Goal: Task Accomplishment & Management: Complete application form

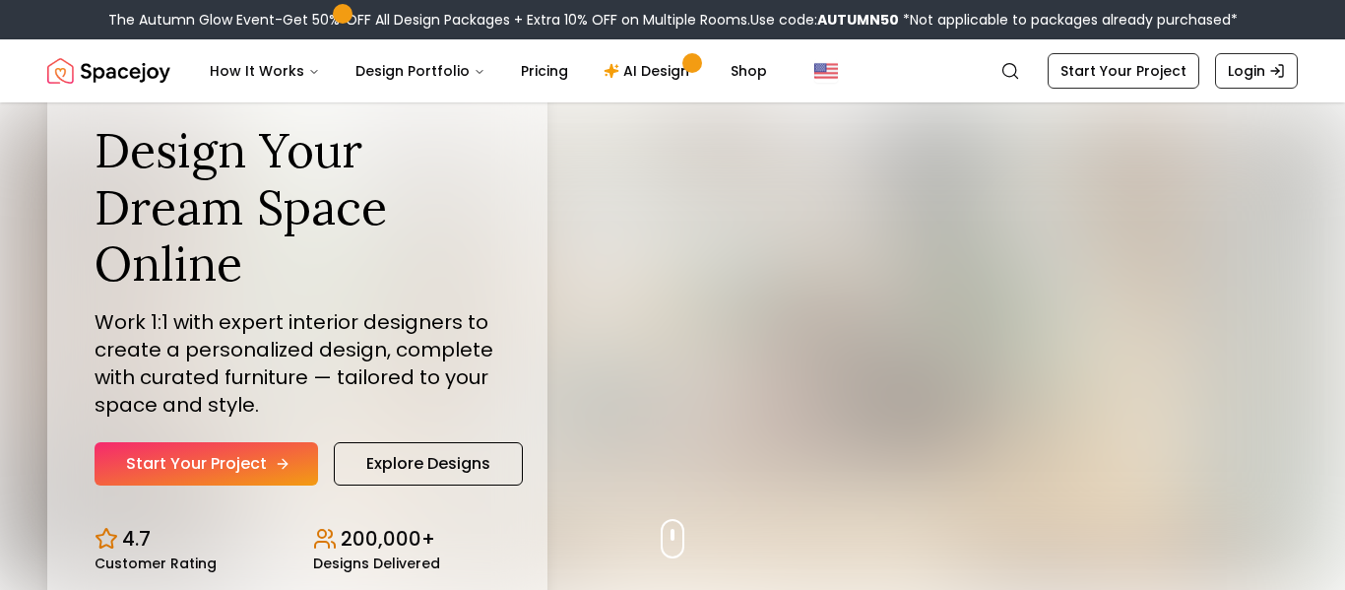
click at [224, 465] on link "Start Your Project" at bounding box center [207, 463] width 224 height 43
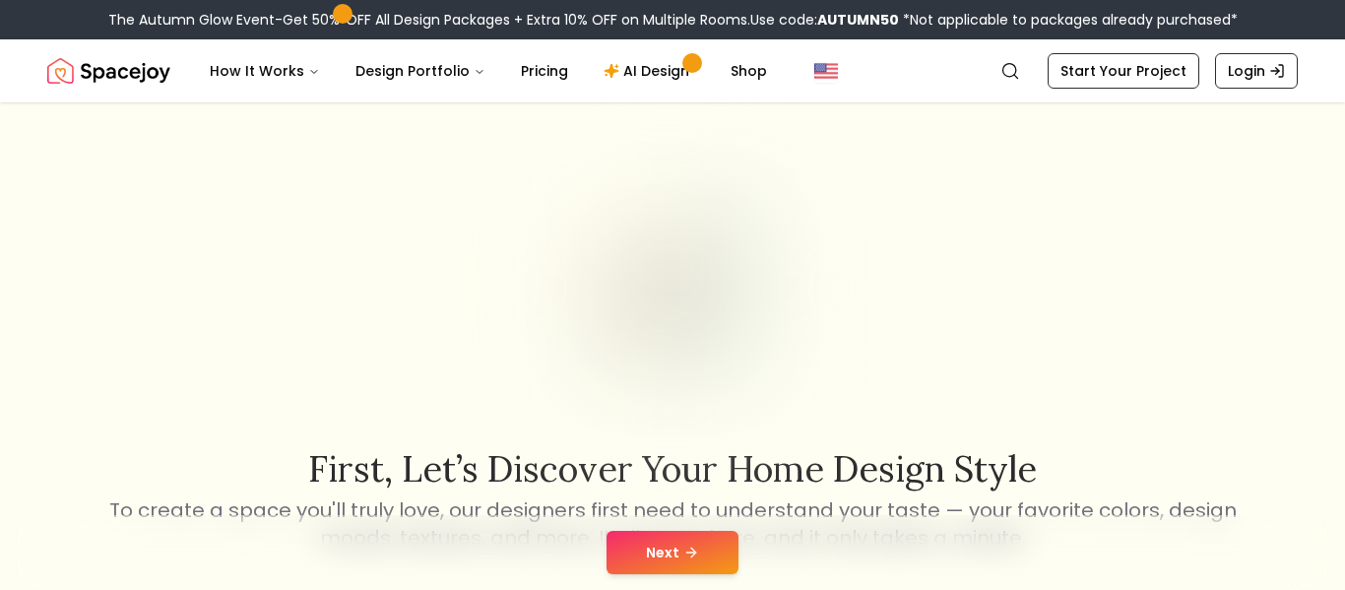
click at [658, 571] on button "Next" at bounding box center [673, 552] width 132 height 43
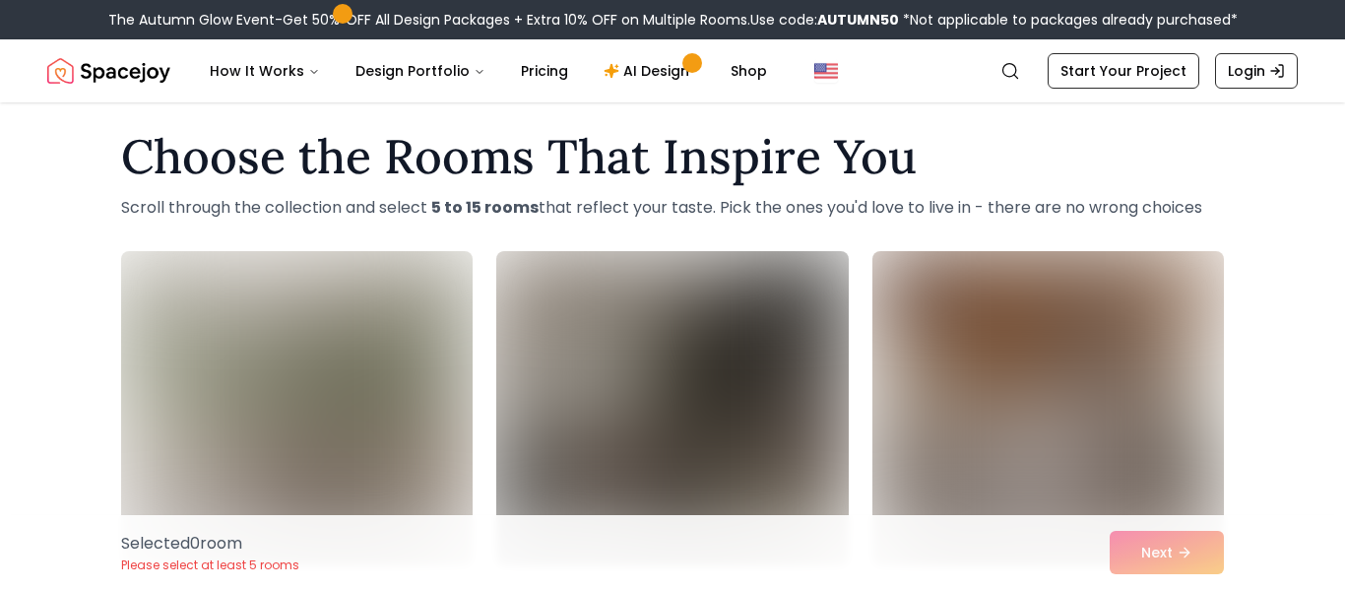
scroll to position [73, 0]
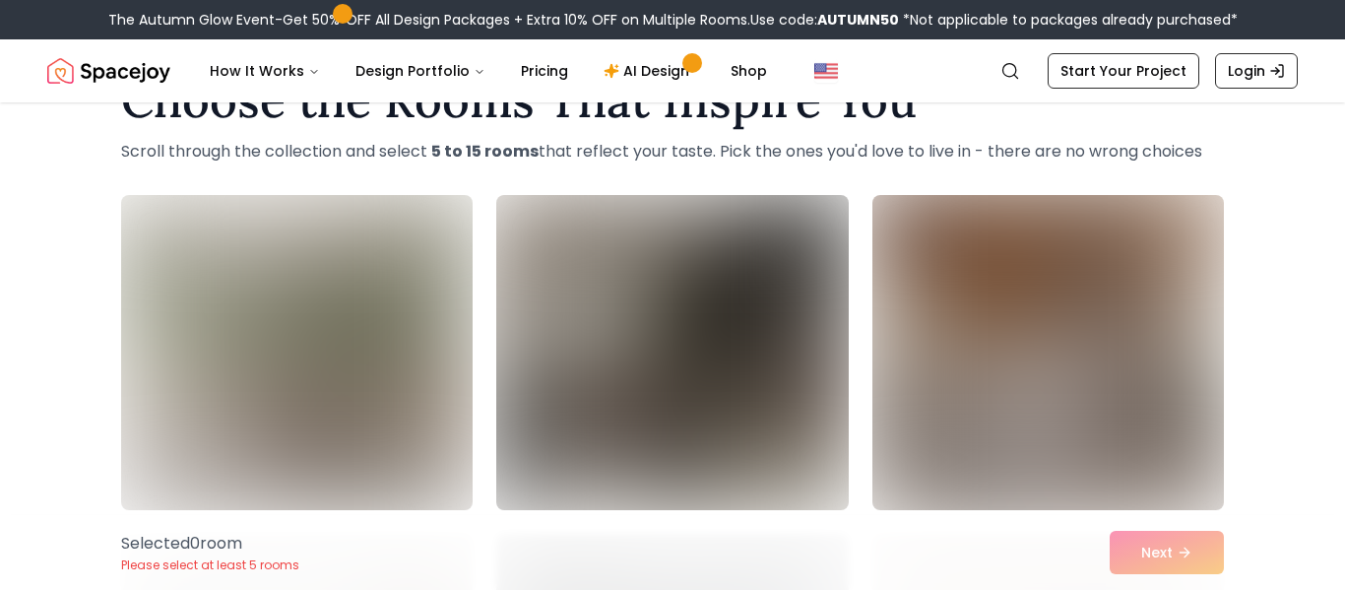
click at [1135, 384] on img at bounding box center [1048, 352] width 369 height 331
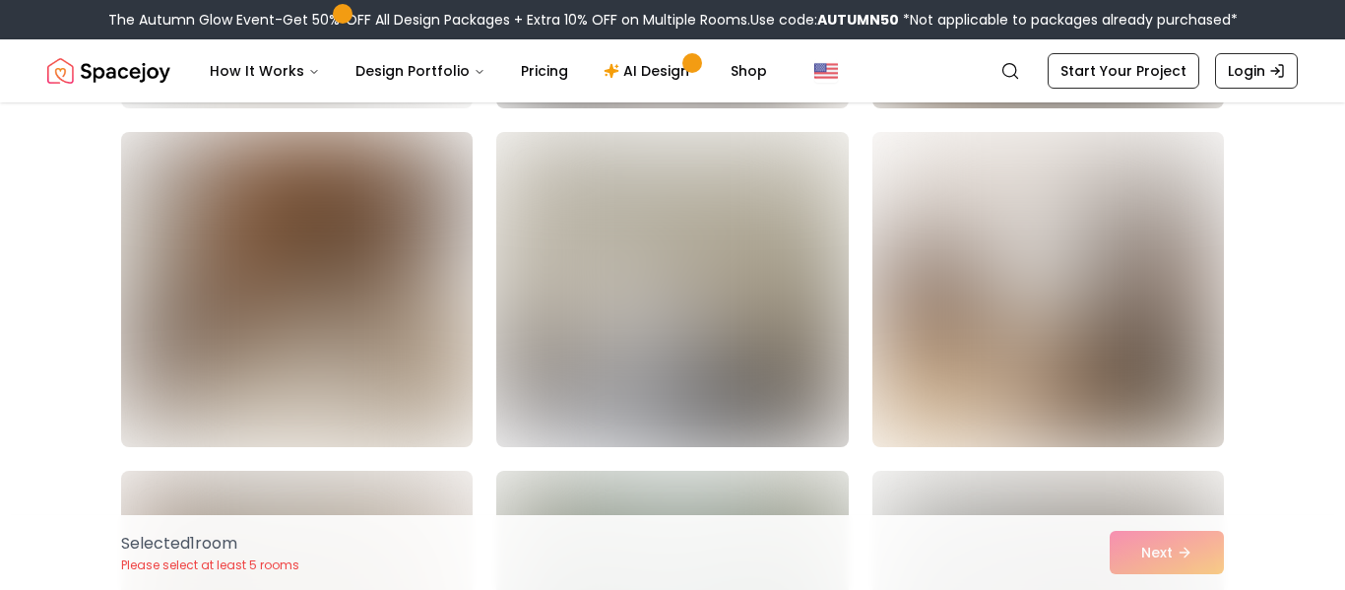
scroll to position [1153, 0]
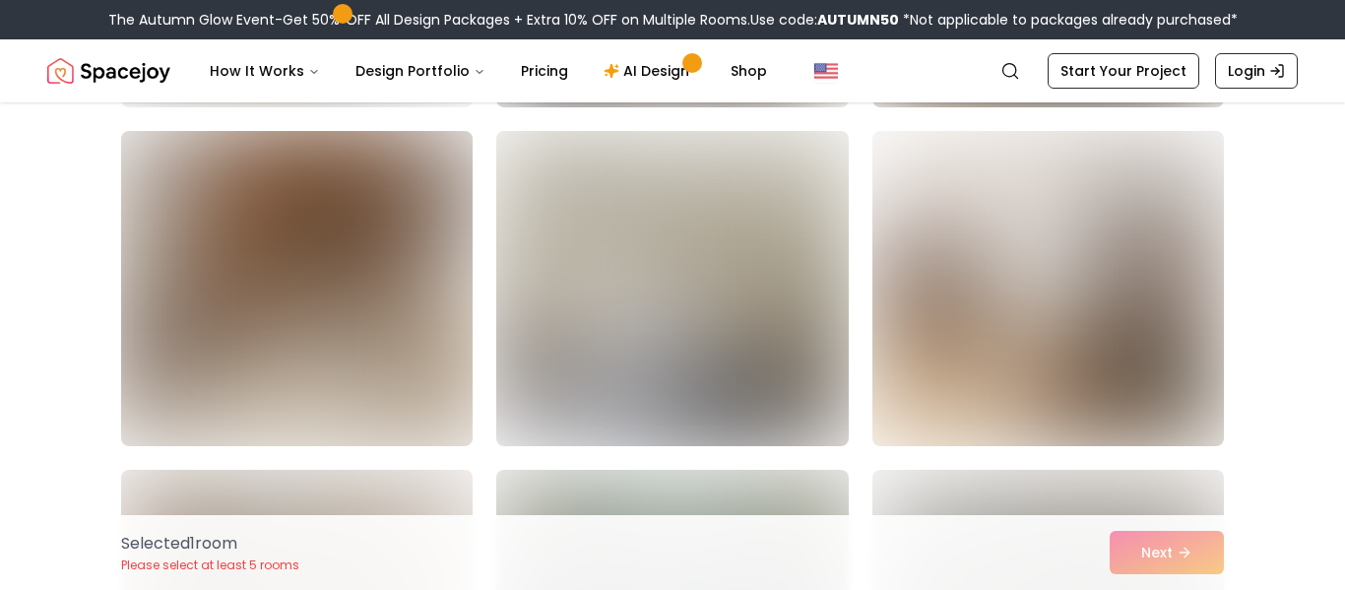
click at [220, 317] on img at bounding box center [296, 288] width 369 height 331
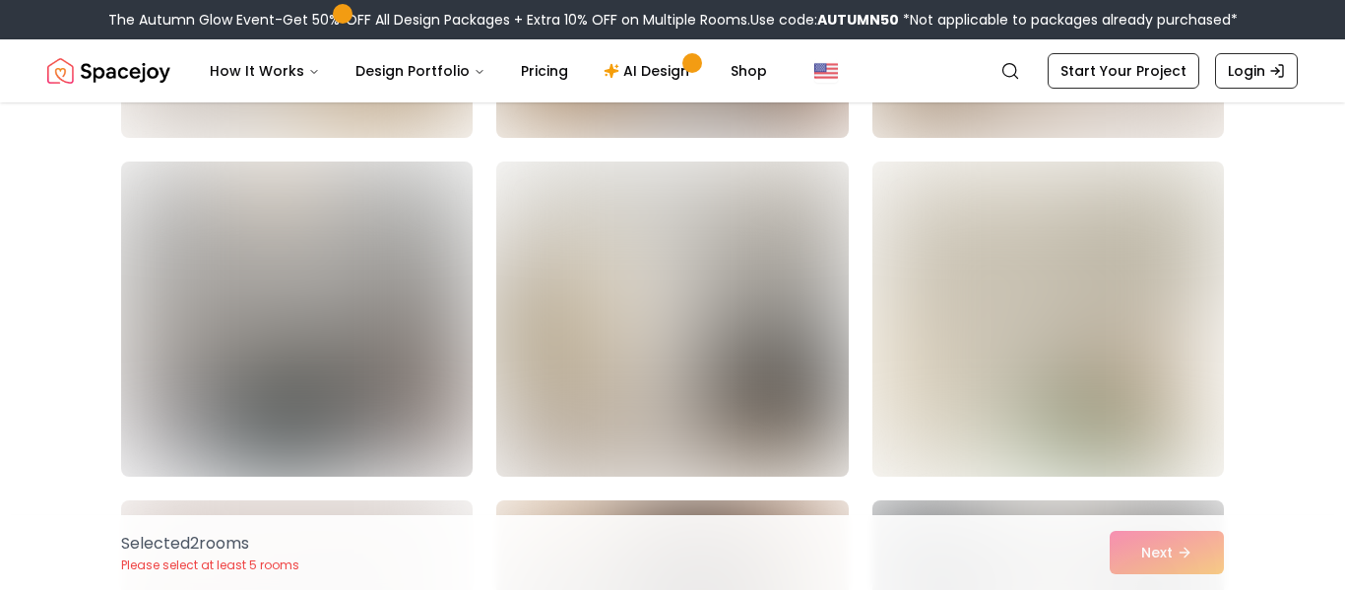
scroll to position [2825, 0]
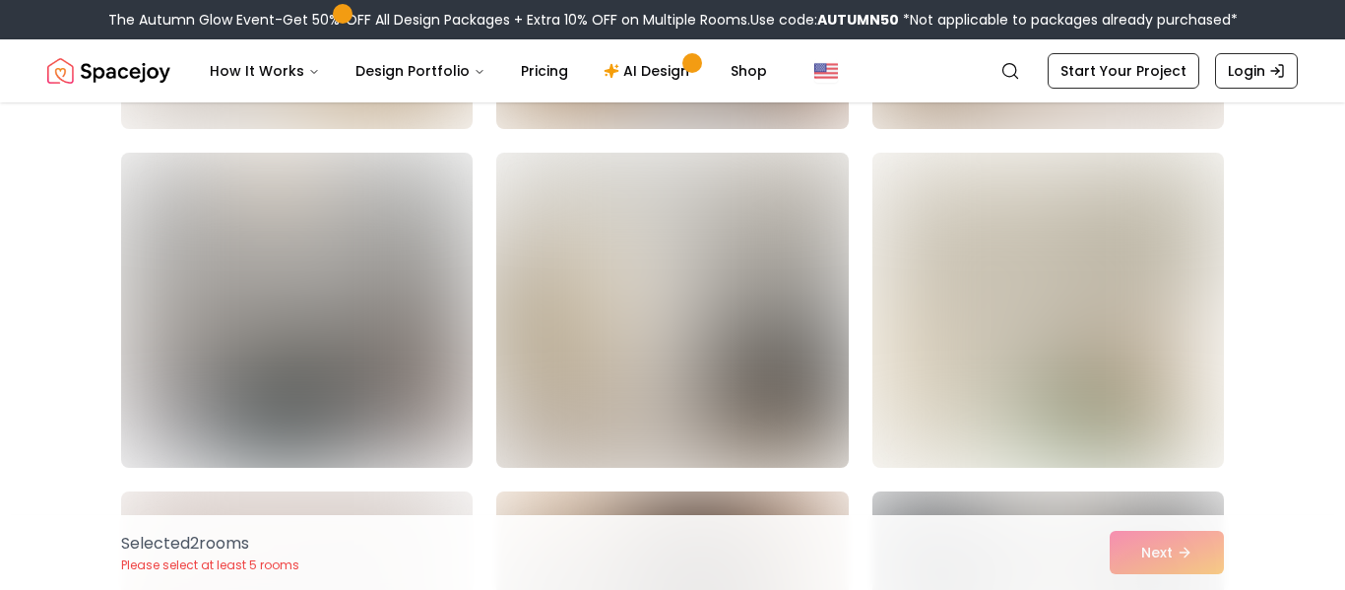
click at [669, 386] on img at bounding box center [671, 310] width 369 height 331
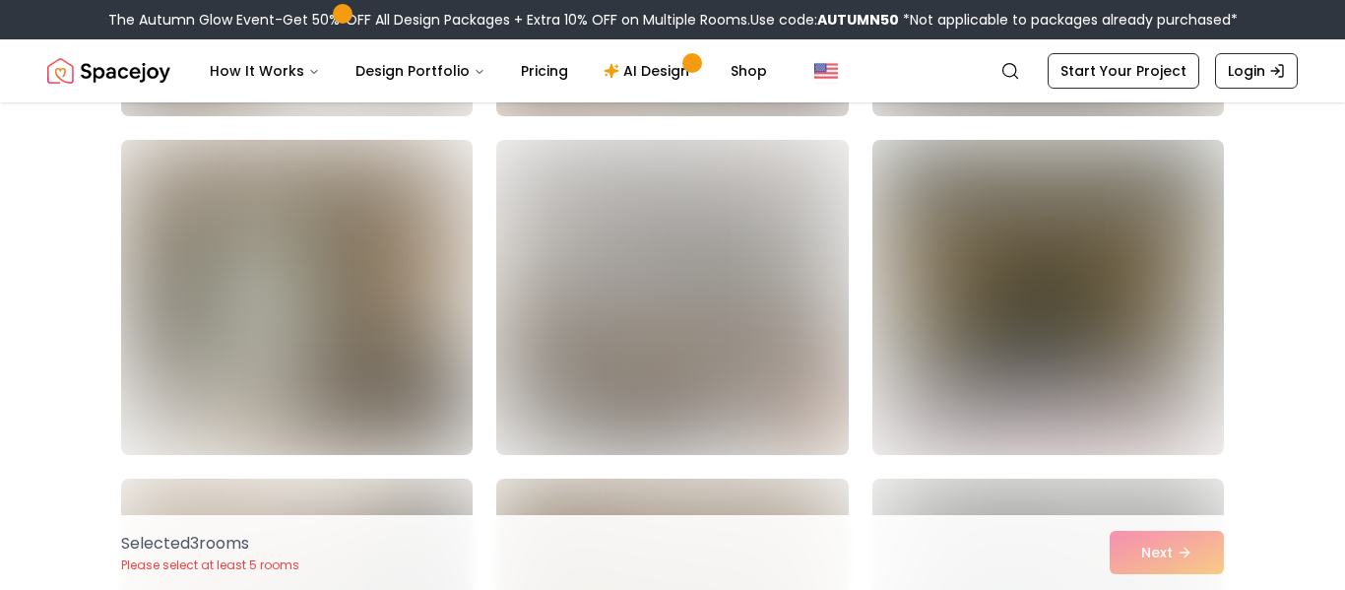
scroll to position [3870, 0]
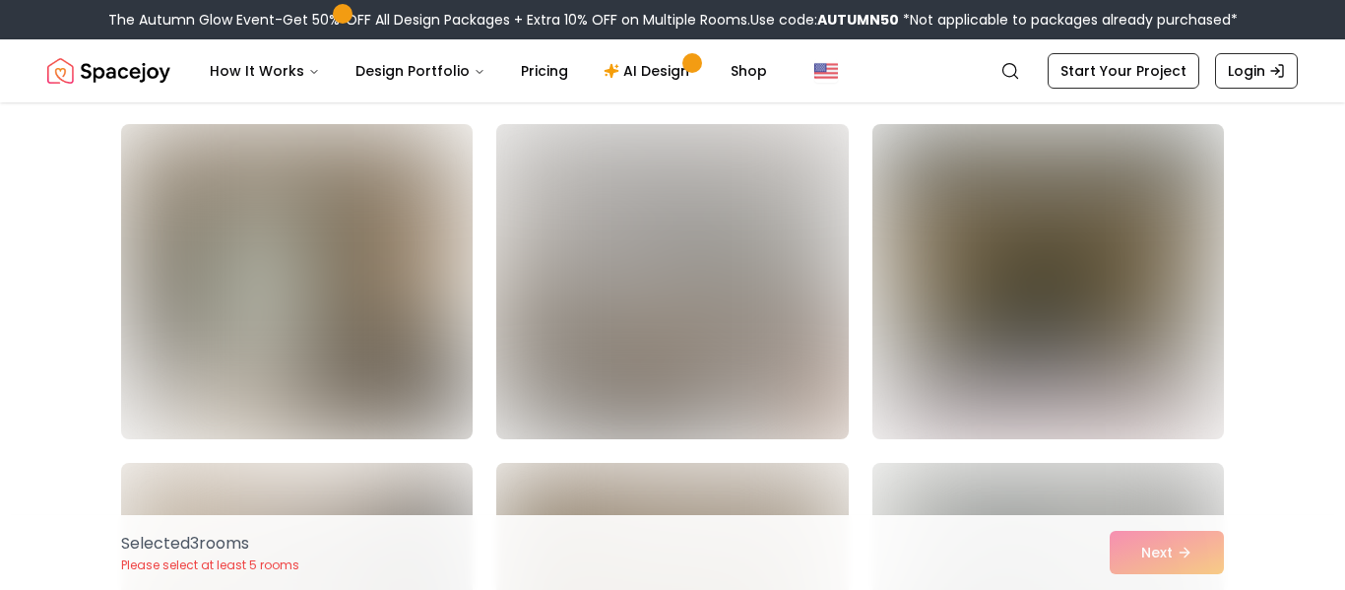
click at [627, 373] on img at bounding box center [671, 281] width 369 height 331
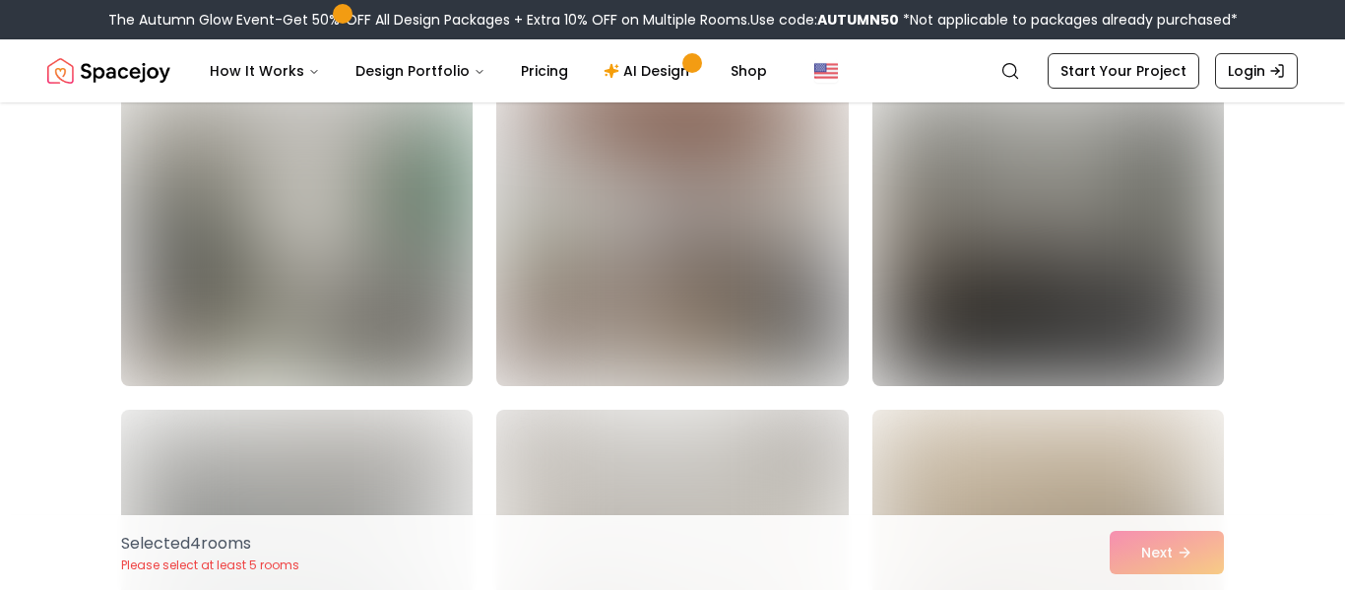
scroll to position [10689, 0]
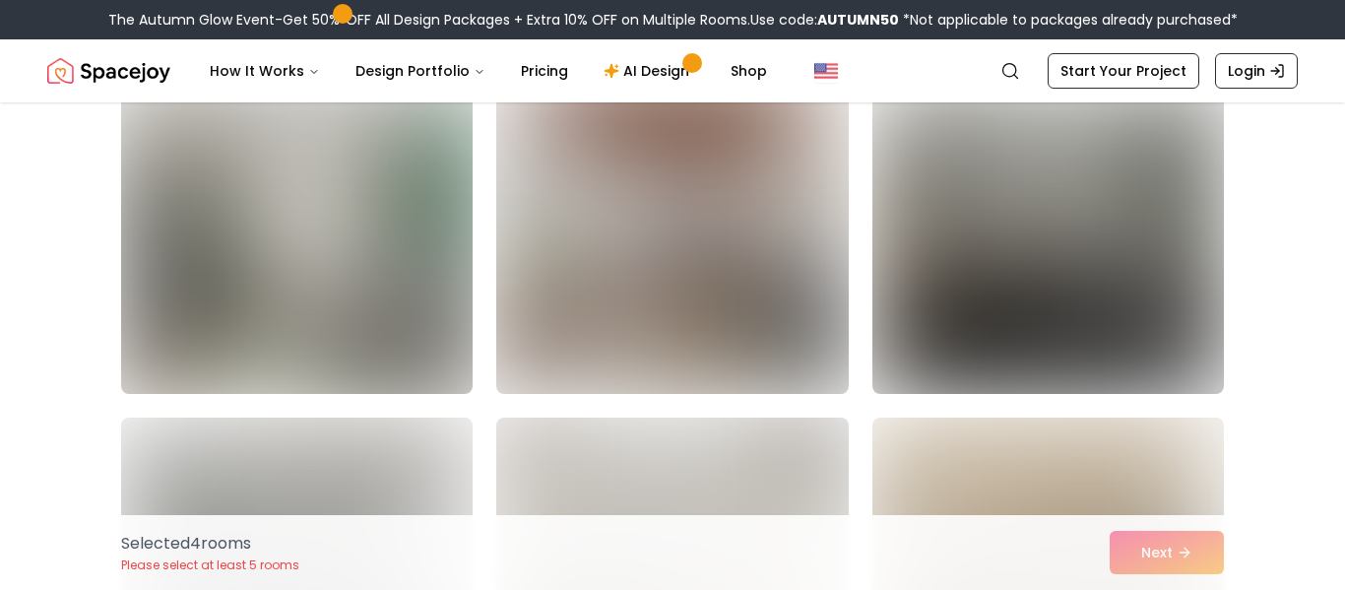
click at [251, 285] on img at bounding box center [296, 236] width 369 height 331
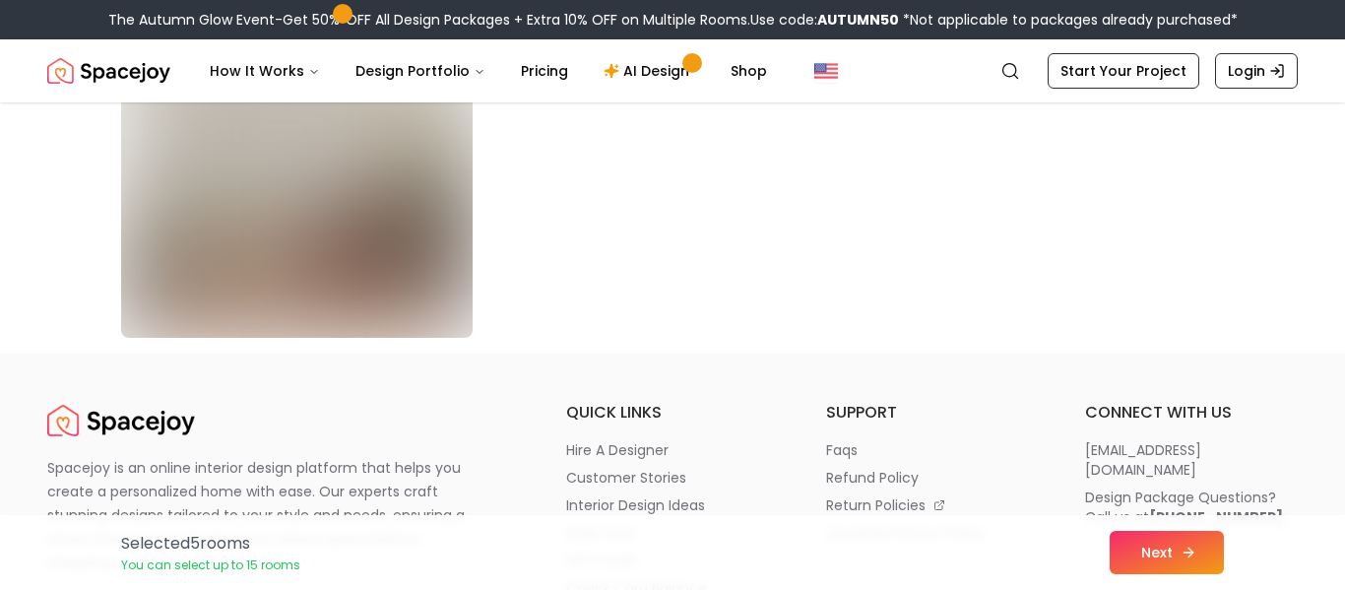
click at [1173, 553] on button "Next" at bounding box center [1167, 552] width 114 height 43
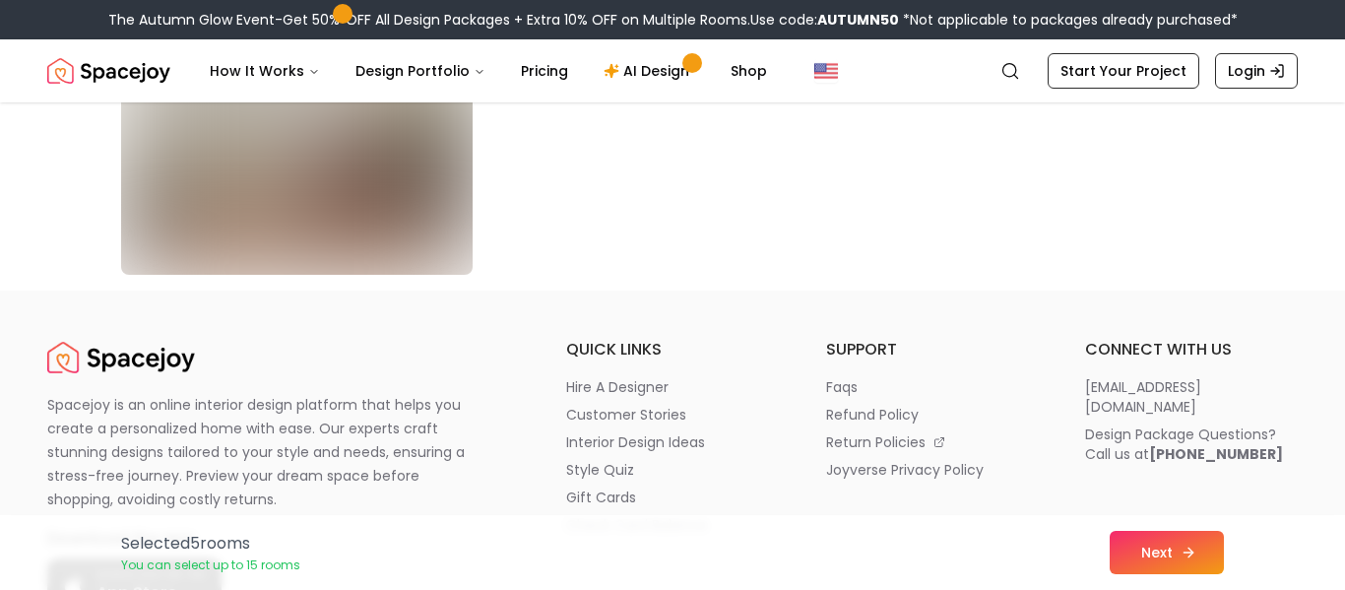
scroll to position [11422, 0]
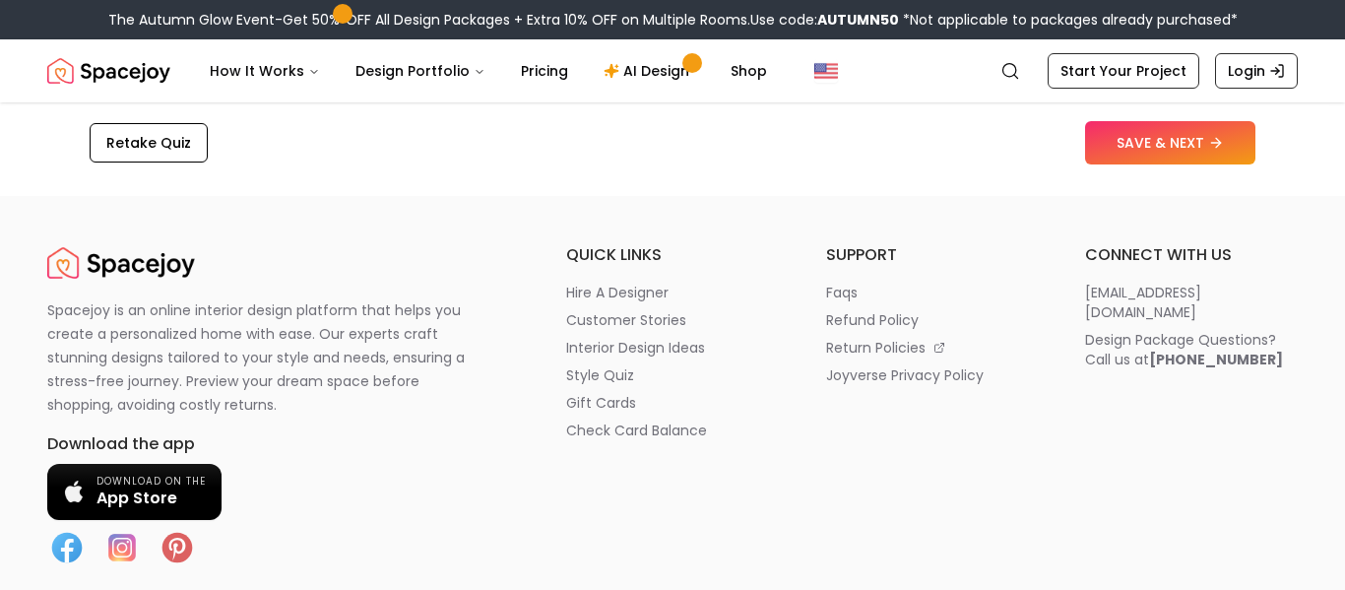
scroll to position [3418, 0]
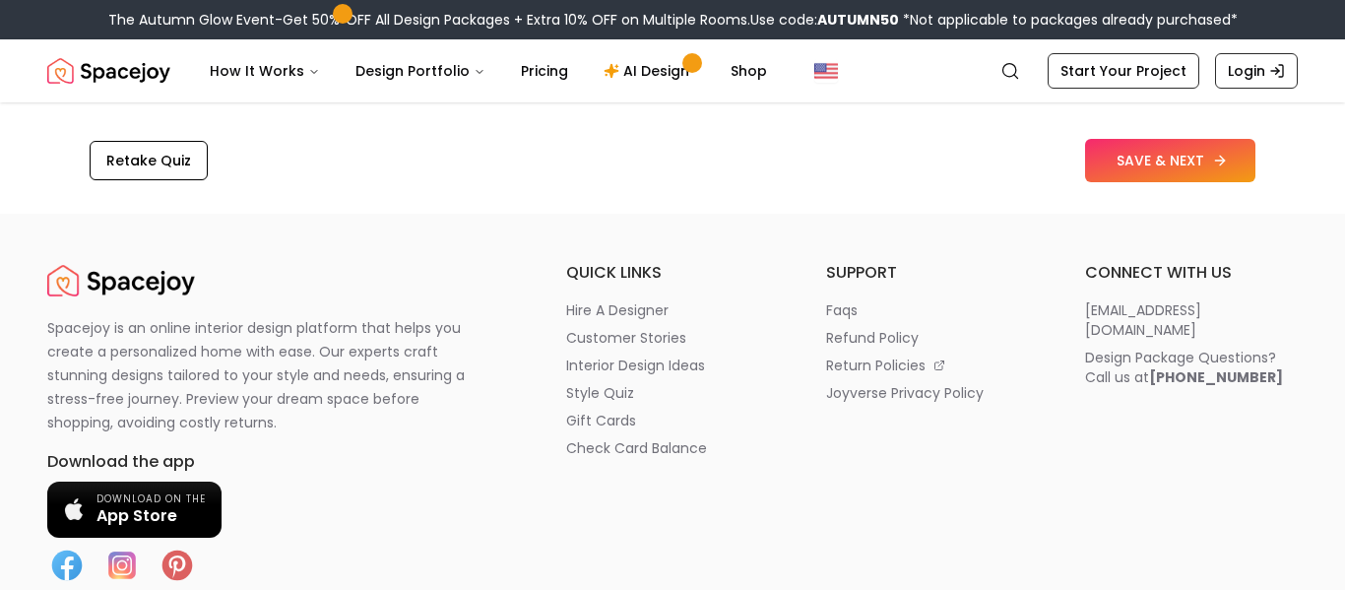
click at [1197, 159] on button "SAVE & NEXT" at bounding box center [1170, 160] width 170 height 43
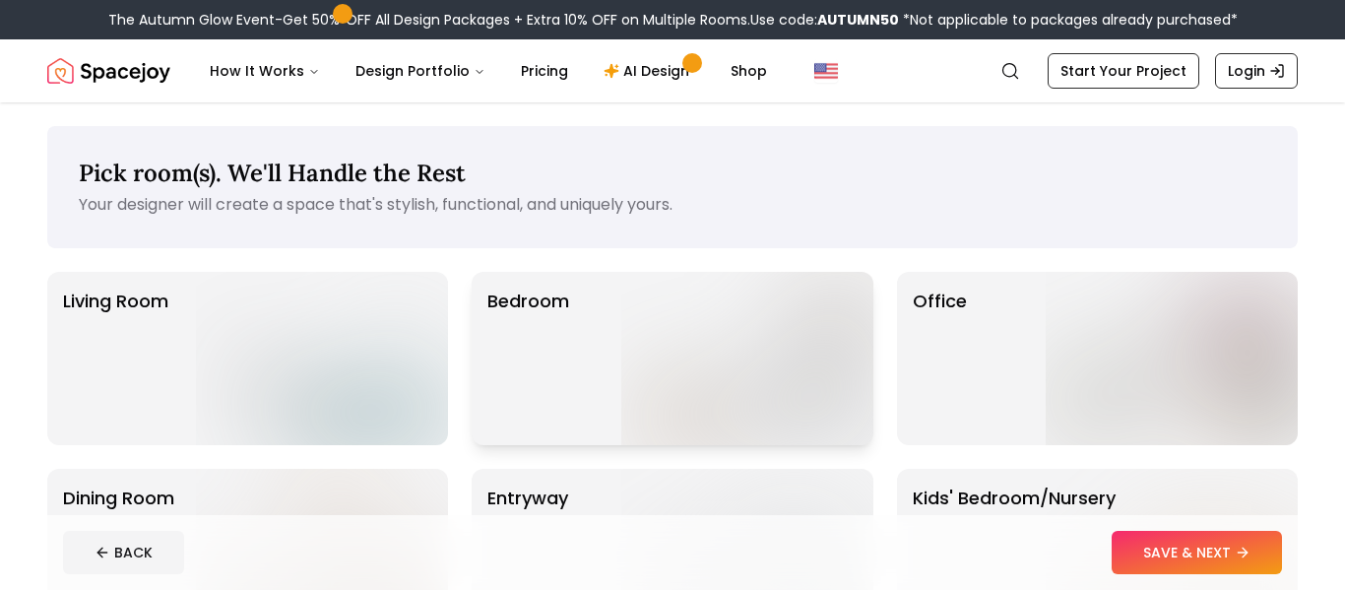
click at [642, 381] on img at bounding box center [747, 358] width 252 height 173
